Goal: Information Seeking & Learning: Learn about a topic

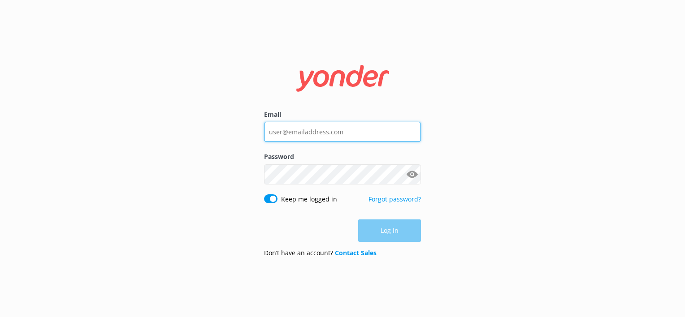
type input "[EMAIL_ADDRESS][DOMAIN_NAME]"
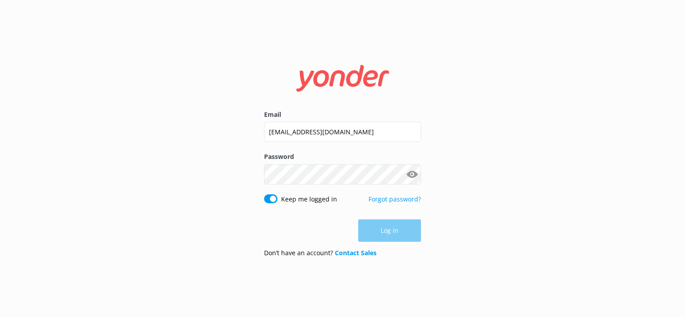
click at [402, 244] on form "Email [EMAIL_ADDRESS][DOMAIN_NAME] Password Show password Keep me logged in For…" at bounding box center [342, 159] width 157 height 212
click at [398, 239] on button "Log in" at bounding box center [389, 231] width 63 height 22
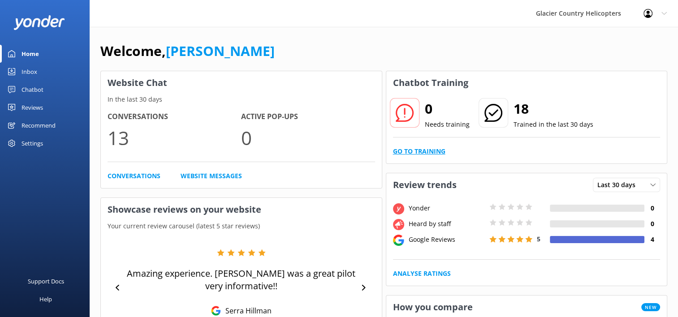
click at [413, 154] on link "Go to Training" at bounding box center [419, 152] width 52 height 10
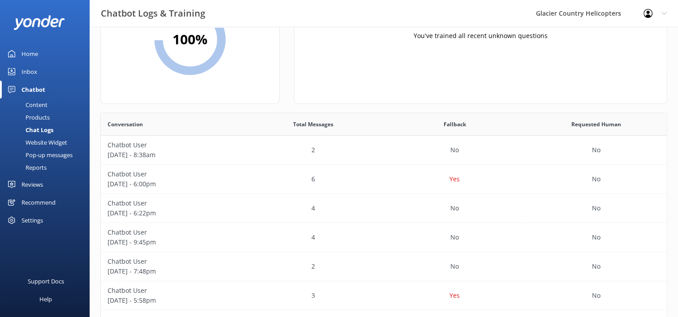
scroll to position [82, 0]
click at [387, 177] on div "Yes" at bounding box center [455, 178] width 142 height 29
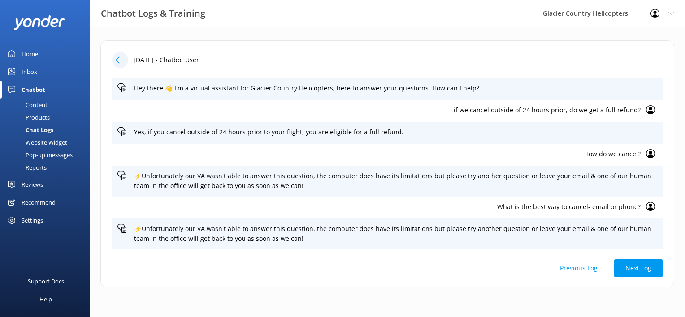
click at [651, 208] on use at bounding box center [650, 206] width 9 height 9
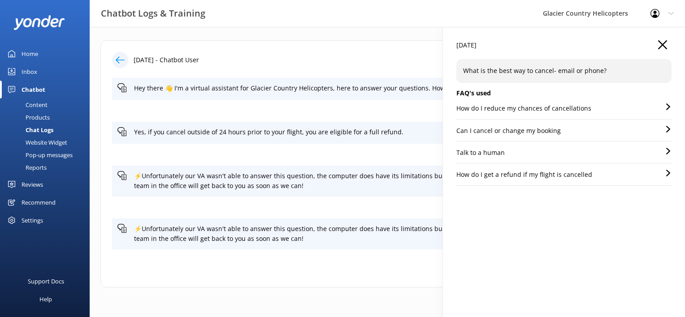
click at [666, 42] on icon "button" at bounding box center [662, 44] width 9 height 9
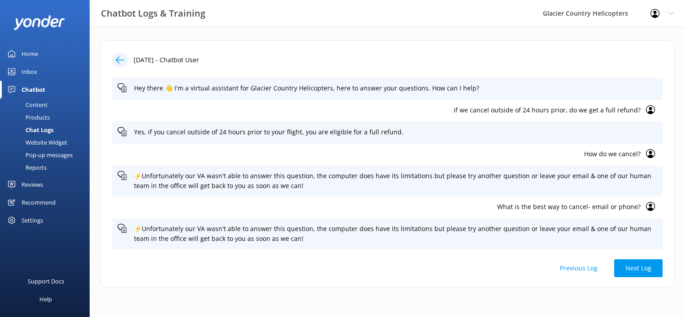
click at [649, 158] on div at bounding box center [651, 154] width 11 height 11
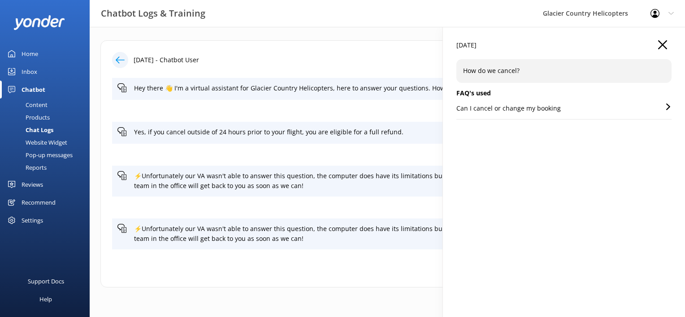
click at [570, 109] on div "Can I cancel or change my booking" at bounding box center [563, 112] width 215 height 16
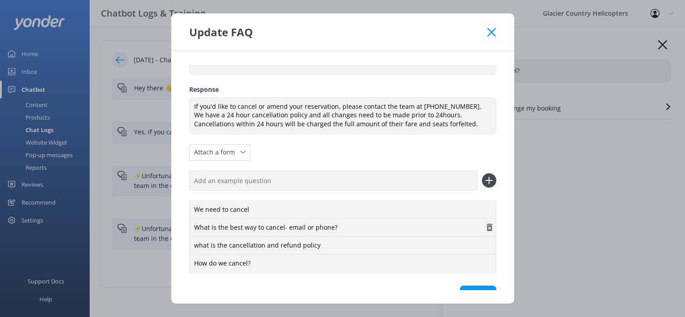
scroll to position [52, 0]
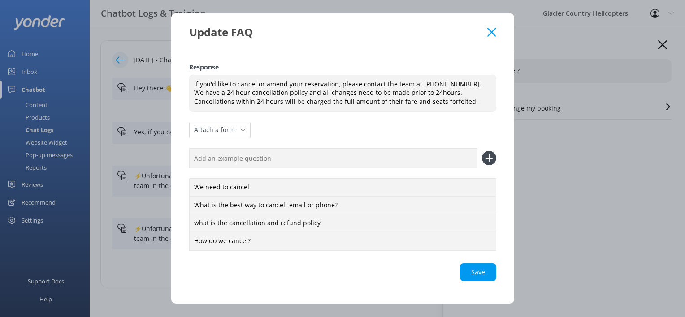
click at [491, 35] on icon at bounding box center [491, 32] width 9 height 9
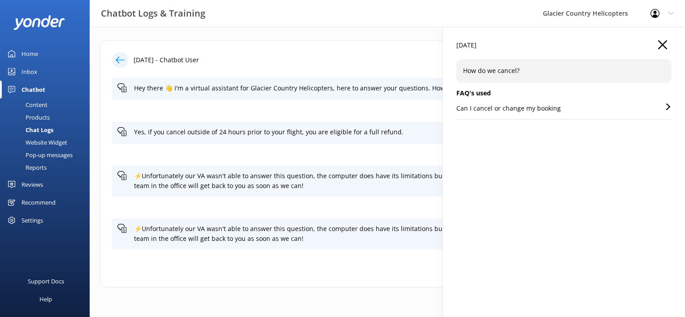
click at [666, 50] on div "[DATE]" at bounding box center [563, 49] width 215 height 19
click at [658, 44] on icon "button" at bounding box center [662, 44] width 9 height 9
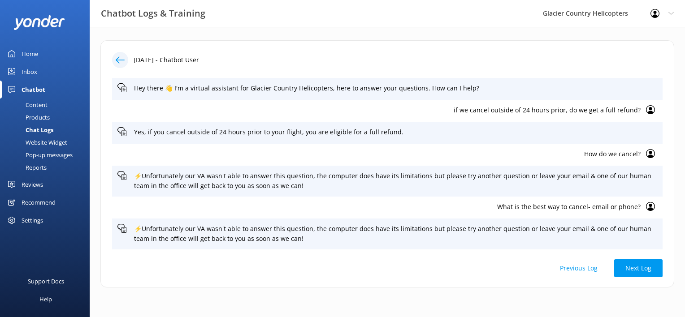
click at [121, 57] on icon at bounding box center [120, 60] width 9 height 9
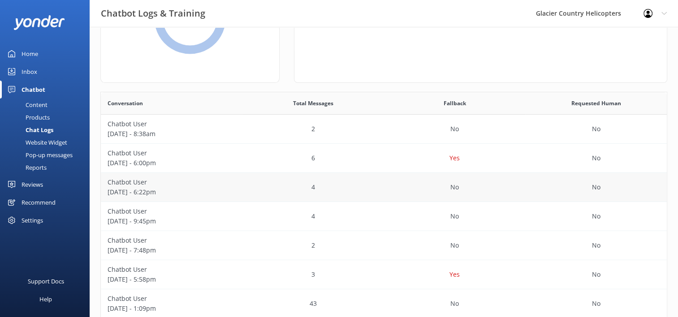
scroll to position [143, 0]
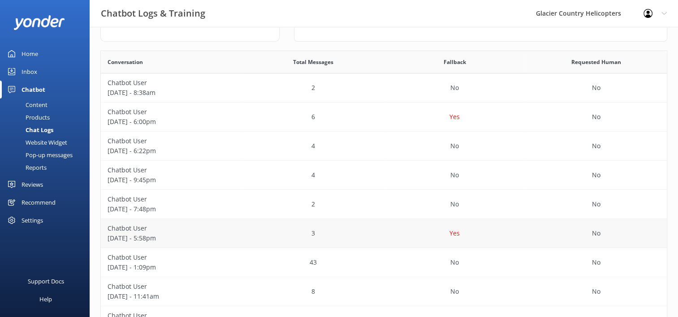
click at [361, 230] on div "3" at bounding box center [313, 233] width 142 height 29
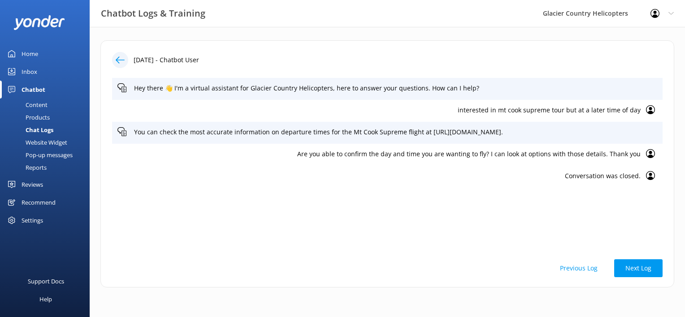
click at [116, 62] on icon at bounding box center [120, 60] width 9 height 9
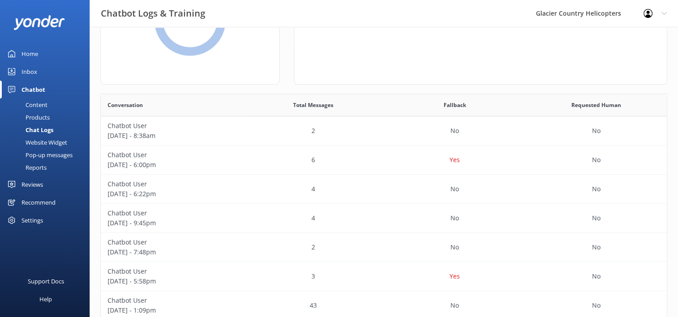
scroll to position [100, 0]
click at [247, 136] on div "2" at bounding box center [313, 131] width 142 height 29
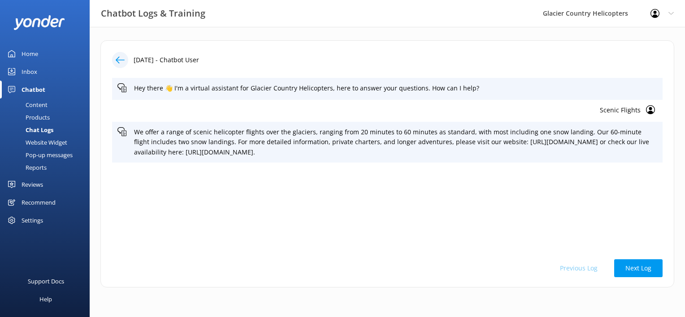
click at [118, 58] on use at bounding box center [120, 59] width 9 height 7
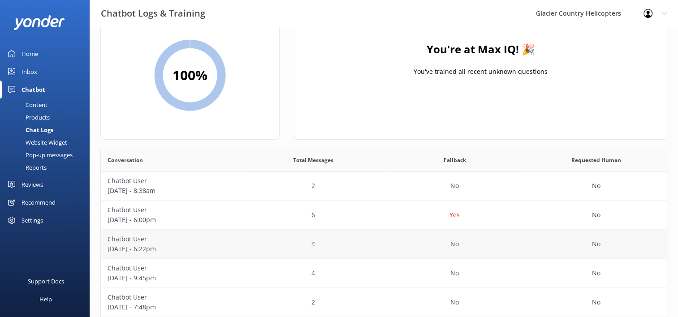
click at [218, 243] on p "Chatbot User" at bounding box center [172, 239] width 128 height 10
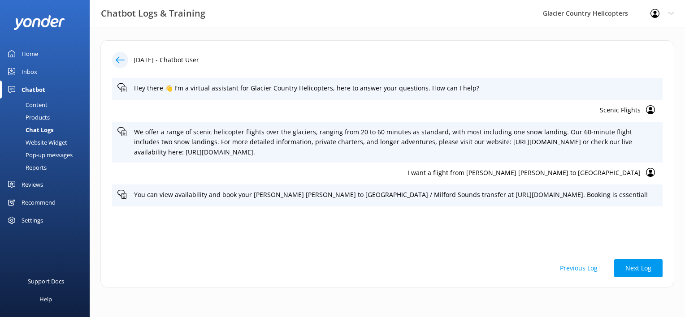
click at [116, 61] on icon at bounding box center [120, 60] width 9 height 9
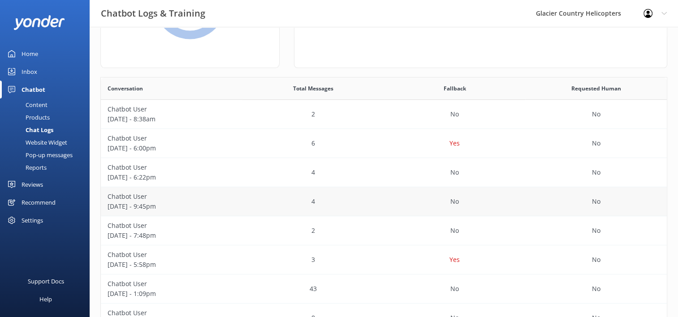
click at [259, 196] on div "4" at bounding box center [313, 201] width 142 height 29
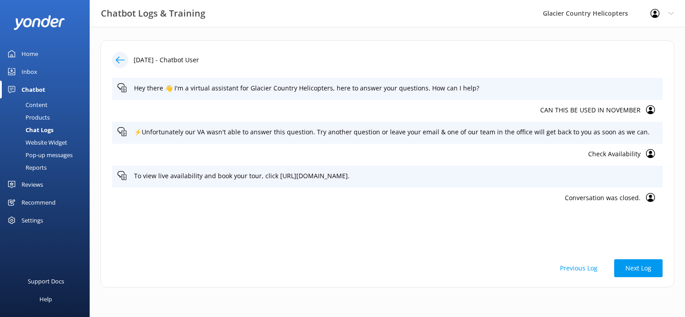
click at [125, 63] on div at bounding box center [120, 60] width 16 height 16
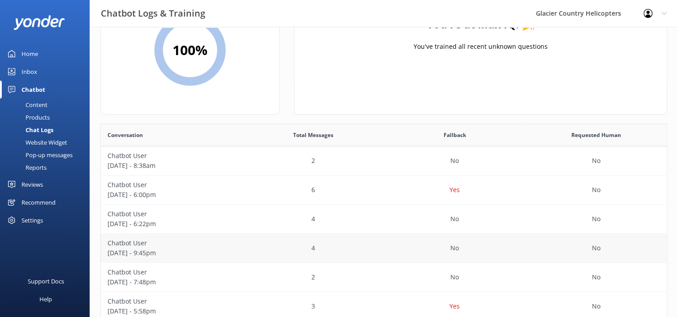
click at [194, 251] on p "[DATE] - 9:45pm" at bounding box center [172, 253] width 128 height 10
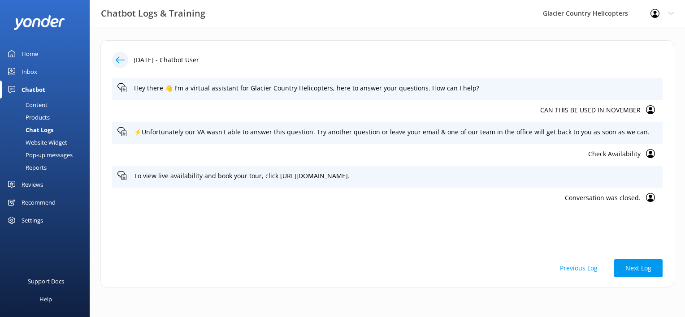
click at [121, 63] on icon at bounding box center [120, 60] width 9 height 9
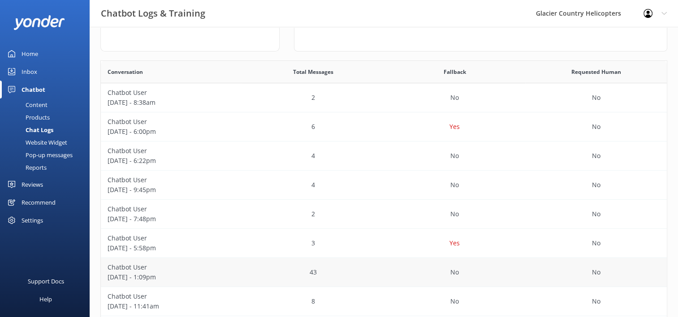
click at [176, 258] on div "Chatbot User [DATE] - 1:09pm" at bounding box center [172, 272] width 142 height 29
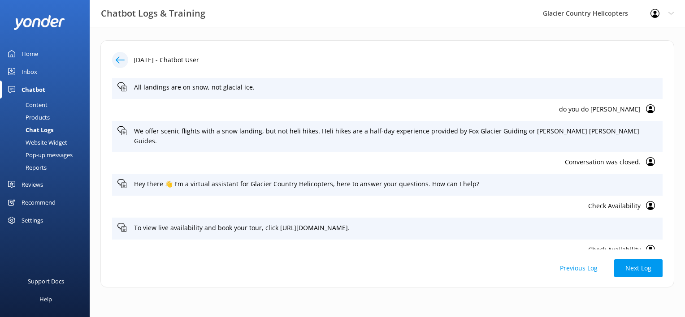
click at [121, 57] on icon at bounding box center [120, 60] width 9 height 9
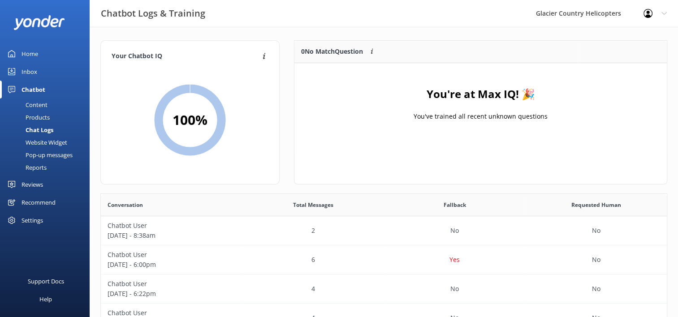
click at [31, 103] on div "Content" at bounding box center [26, 105] width 42 height 13
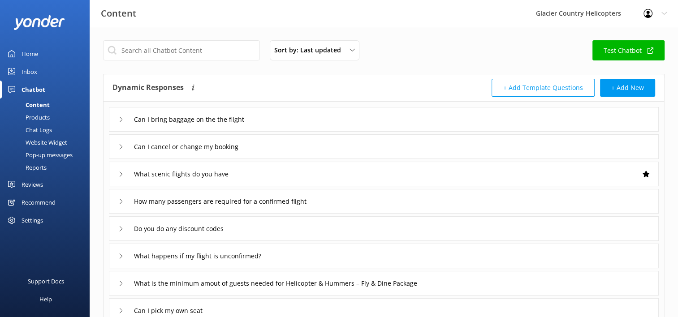
click at [35, 50] on div "Home" at bounding box center [30, 54] width 17 height 18
